Goal: Information Seeking & Learning: Learn about a topic

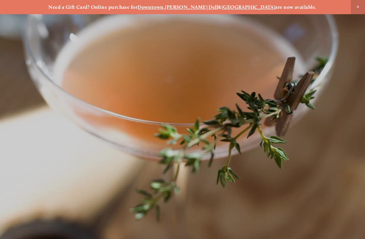
scroll to position [-7, 0]
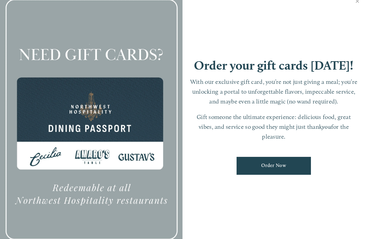
click at [360, 9] on link "Close" at bounding box center [357, 2] width 13 height 19
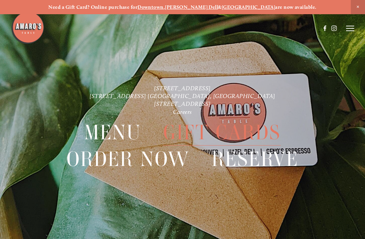
click at [240, 9] on strong "[GEOGRAPHIC_DATA]" at bounding box center [249, 7] width 54 height 6
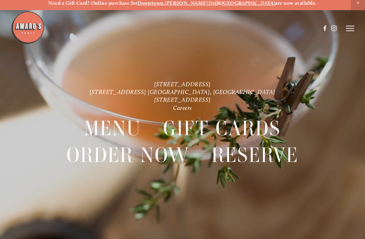
scroll to position [0, 0]
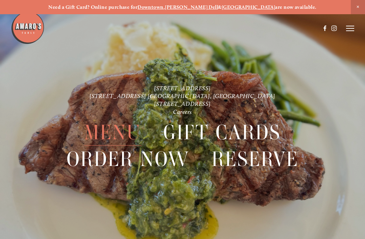
click at [352, 29] on icon at bounding box center [350, 28] width 8 height 6
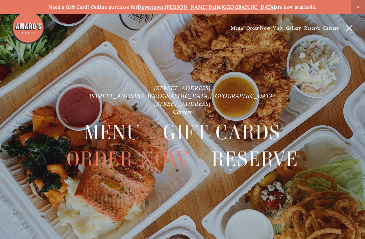
scroll to position [14, 0]
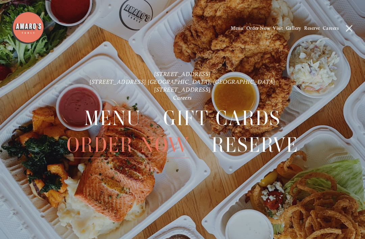
click at [121, 123] on span "Menu" at bounding box center [112, 118] width 57 height 26
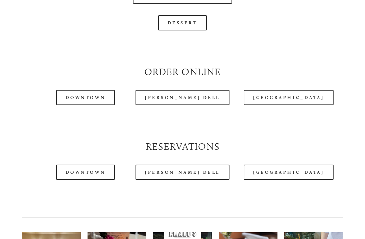
scroll to position [653, 0]
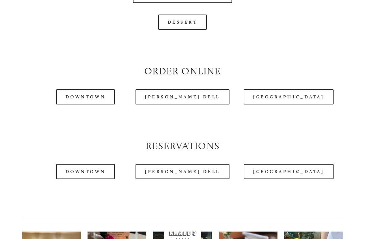
click at [289, 98] on link "[GEOGRAPHIC_DATA]" at bounding box center [289, 97] width 90 height 15
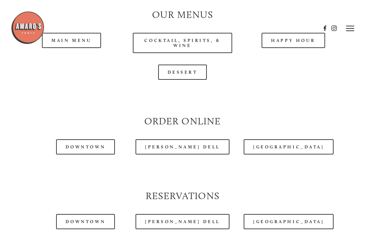
scroll to position [595, 0]
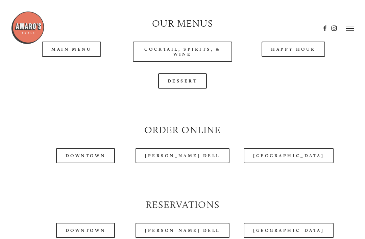
click at [81, 44] on div at bounding box center [165, 28] width 309 height 35
click at [75, 44] on div at bounding box center [165, 28] width 309 height 35
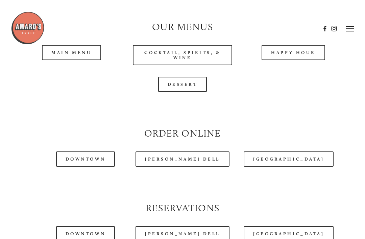
scroll to position [591, 0]
click at [66, 50] on header "Menu Order Now Visit Gallery 0" at bounding box center [182, 28] width 343 height 57
click at [70, 51] on header "Menu Order Now Visit Gallery 0" at bounding box center [182, 28] width 343 height 57
click at [353, 27] on icon at bounding box center [350, 28] width 8 height 6
click at [231, 30] on span "Menu" at bounding box center [237, 28] width 12 height 6
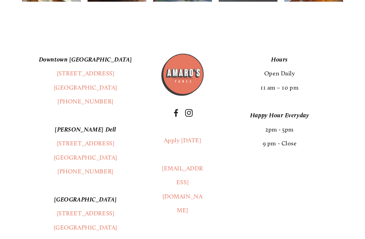
scroll to position [1006, 0]
